Goal: Communication & Community: Answer question/provide support

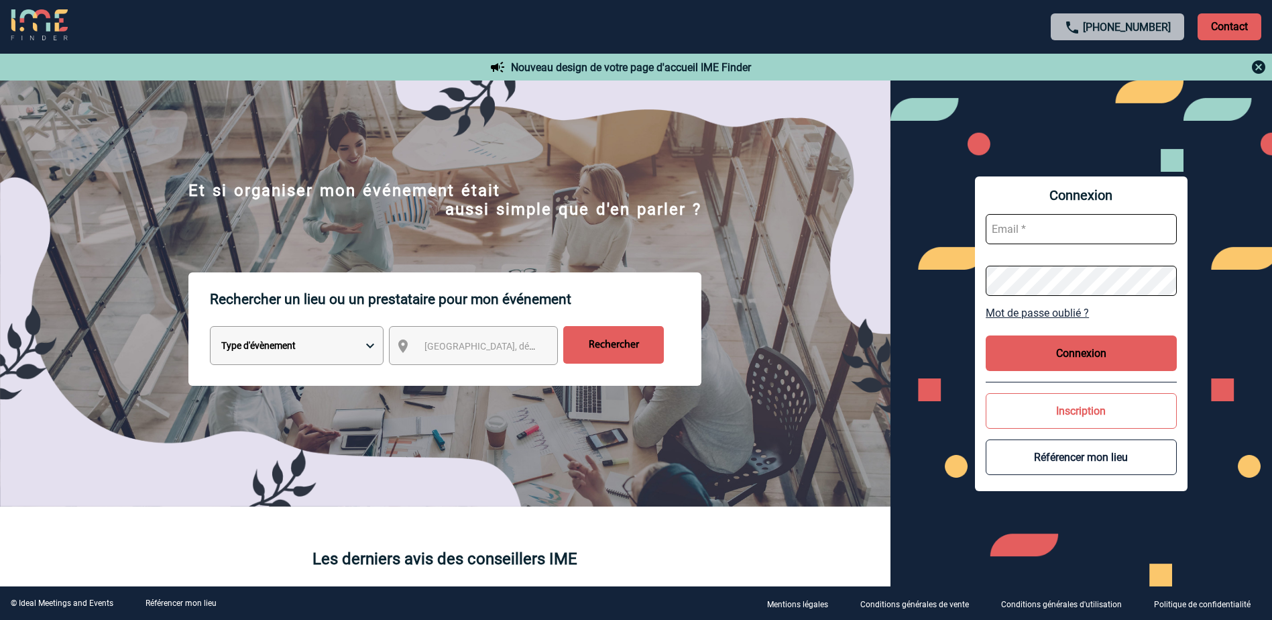
type input "aurelia.cavoue@3ds.com"
click at [1069, 354] on button "Connexion" at bounding box center [1081, 353] width 191 height 36
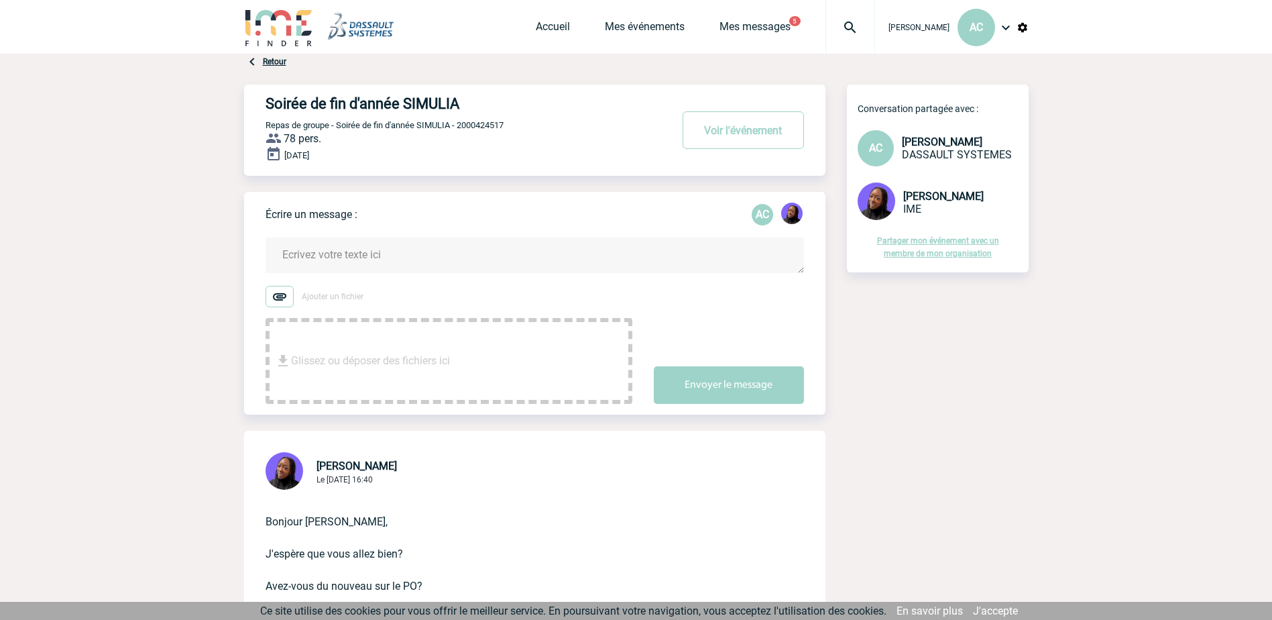
click at [304, 249] on textarea at bounding box center [535, 255] width 538 height 36
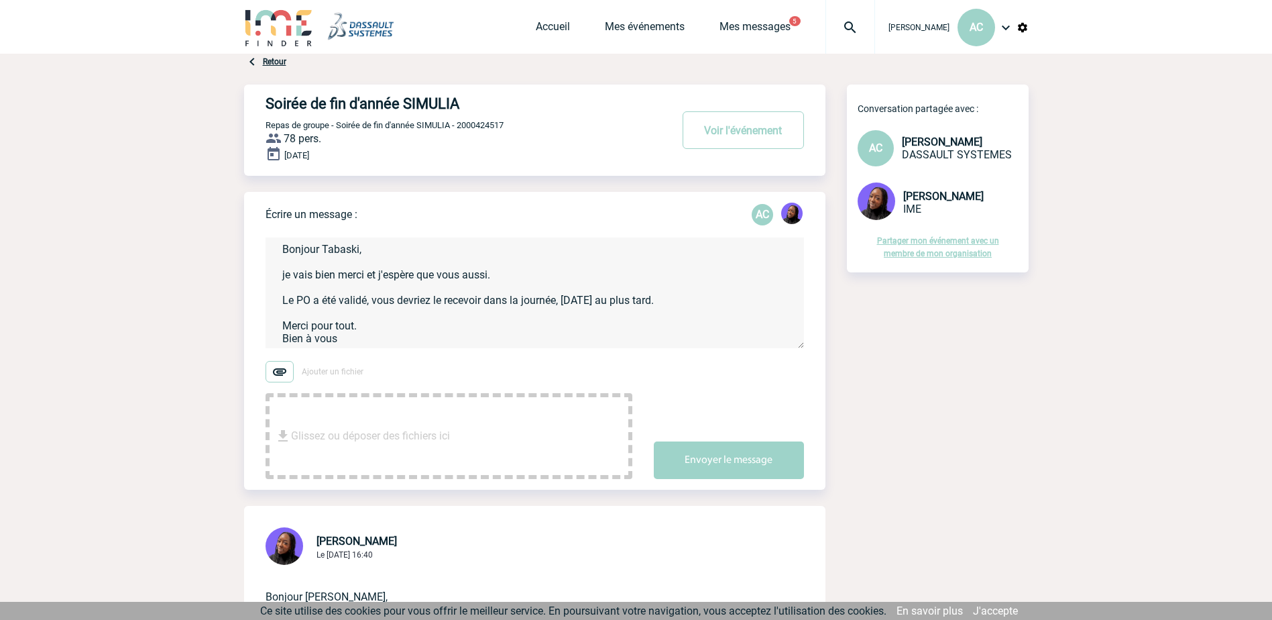
scroll to position [15, 0]
click at [288, 343] on textarea "Bonjour Tabaski, je vais bien merci et j'espère que vous aussi. Le PO a été val…" at bounding box center [535, 292] width 538 height 111
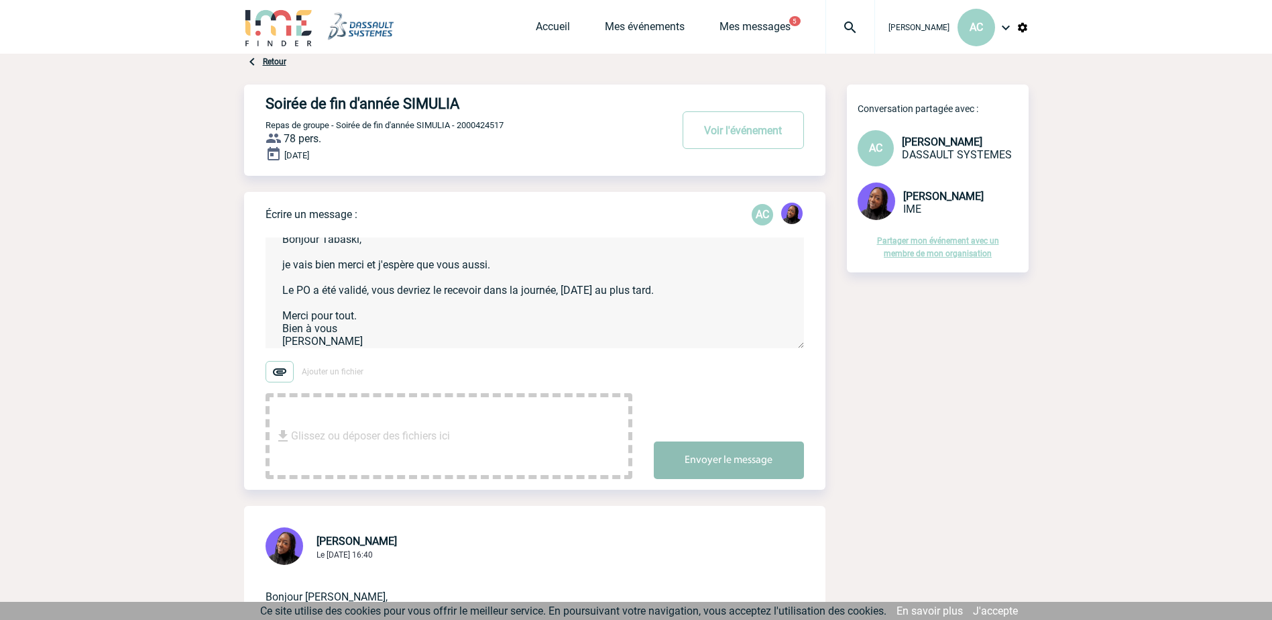
type textarea "Bonjour Tabaski, je vais bien merci et j'espère que vous aussi. Le PO a été val…"
click at [735, 458] on button "Envoyer le message" at bounding box center [729, 460] width 150 height 38
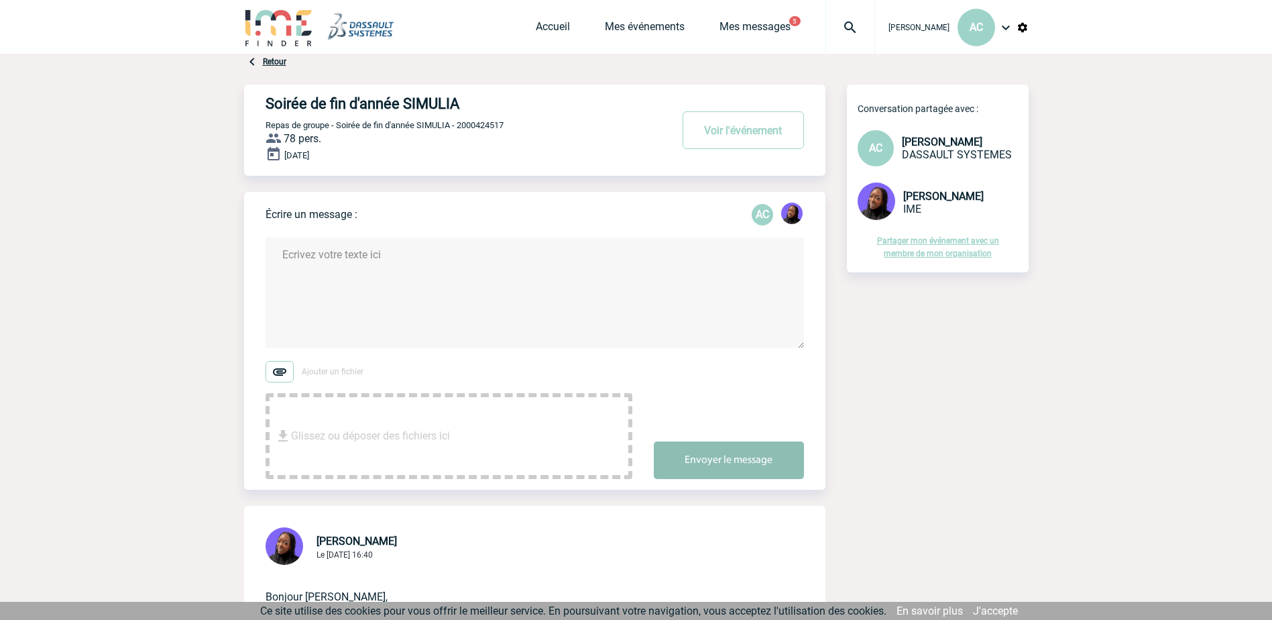
scroll to position [0, 0]
